Goal: Information Seeking & Learning: Learn about a topic

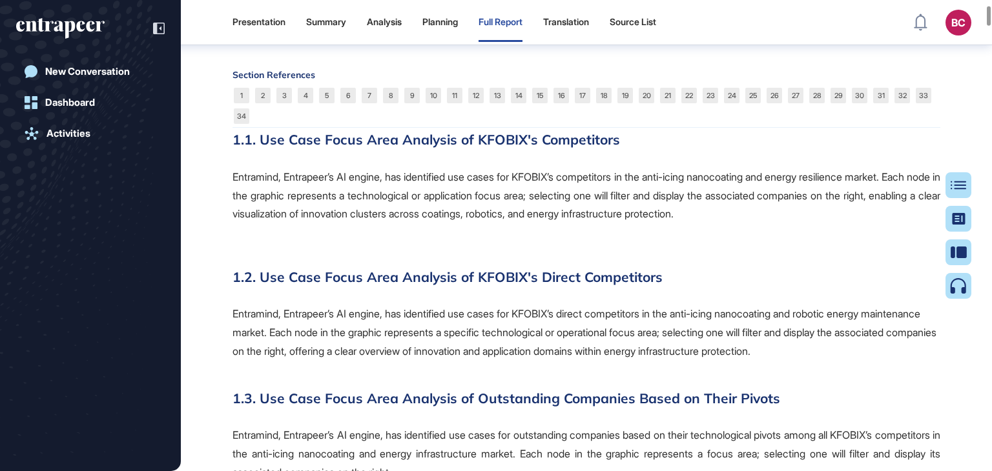
scroll to position [1492, 0]
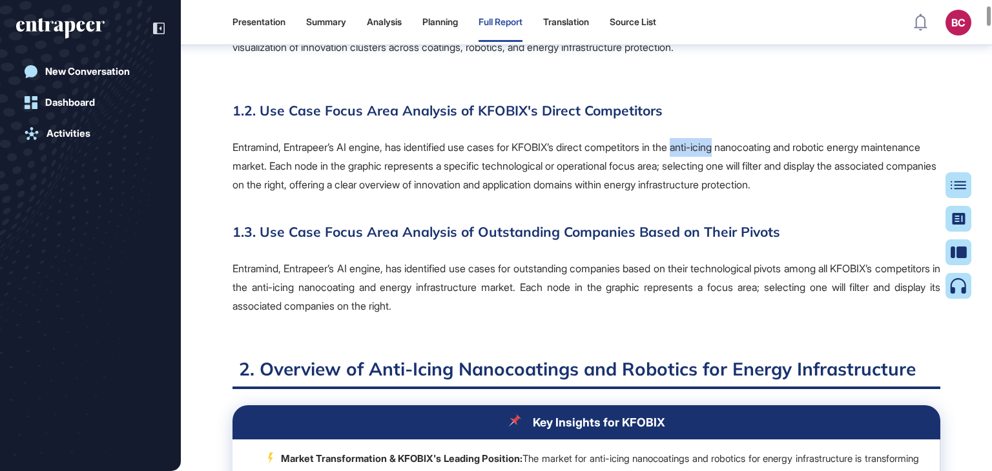
drag, startPoint x: 700, startPoint y: 171, endPoint x: 742, endPoint y: 171, distance: 42.0
click at [742, 171] on p "Entramind, Entrapeer’s AI engine, has identified use cases for KFOBIX’s direct …" at bounding box center [586, 166] width 708 height 56
copy p "anti-icing"
click at [579, 171] on p "Entramind, Entrapeer’s AI engine, has identified use cases for KFOBIX’s direct …" at bounding box center [586, 166] width 708 height 56
drag, startPoint x: 701, startPoint y: 163, endPoint x: 300, endPoint y: 187, distance: 401.7
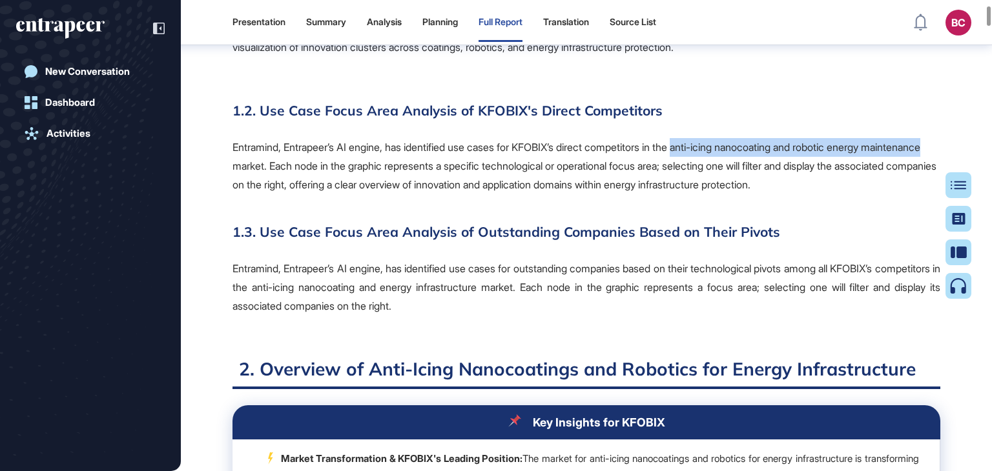
click at [295, 185] on p "Entramind, Entrapeer’s AI engine, has identified use cases for KFOBIX’s direct …" at bounding box center [586, 166] width 708 height 56
copy p "anti-icing nanocoating and robotic energy maintenance"
